Goal: Information Seeking & Learning: Learn about a topic

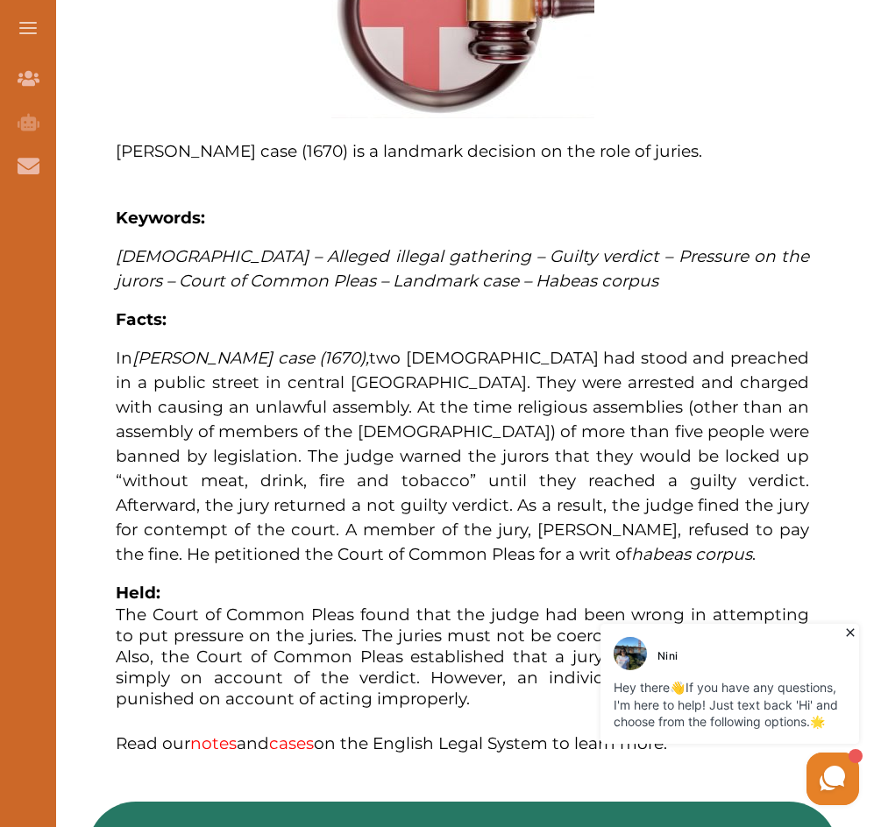
scroll to position [876, 0]
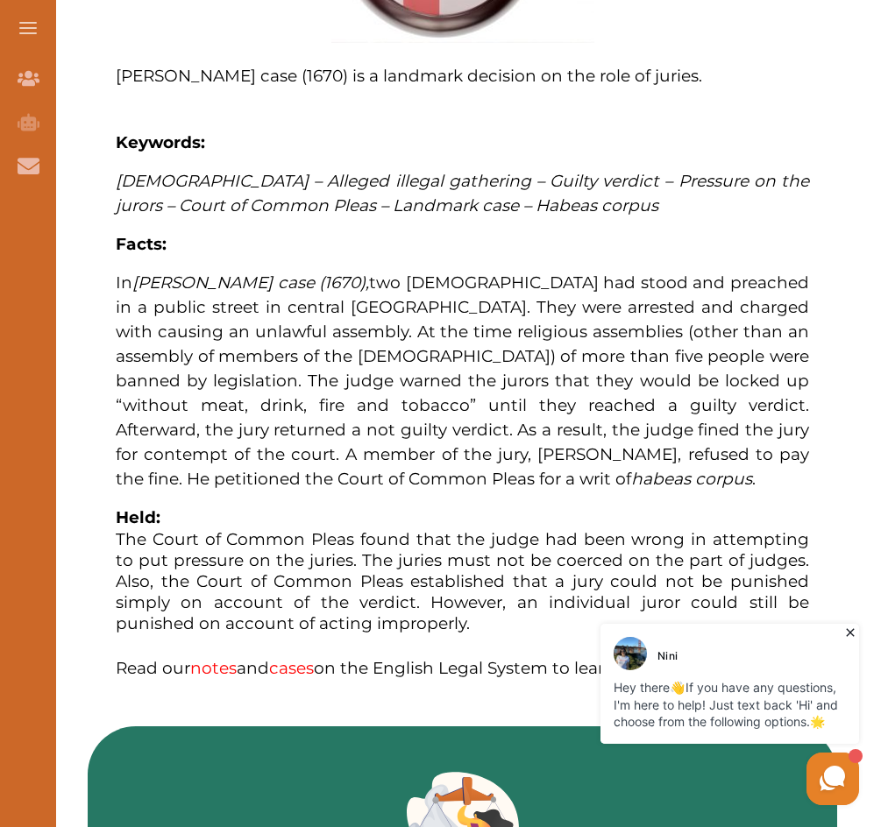
drag, startPoint x: 658, startPoint y: 354, endPoint x: 677, endPoint y: 414, distance: 62.4
click at [677, 414] on span "two [DEMOGRAPHIC_DATA] had stood and preached in a public street in central [GE…" at bounding box center [462, 381] width 693 height 216
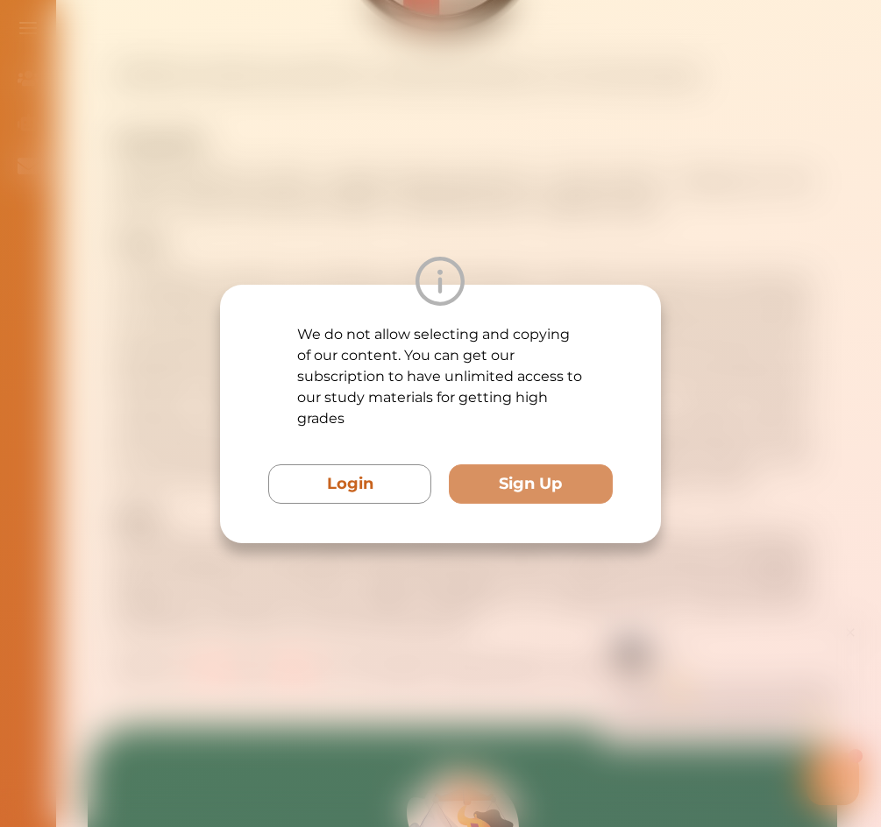
click at [564, 200] on div "We do not allow selecting and copying of our content. You can get our subscript…" at bounding box center [440, 413] width 881 height 827
